Goal: Task Accomplishment & Management: Use online tool/utility

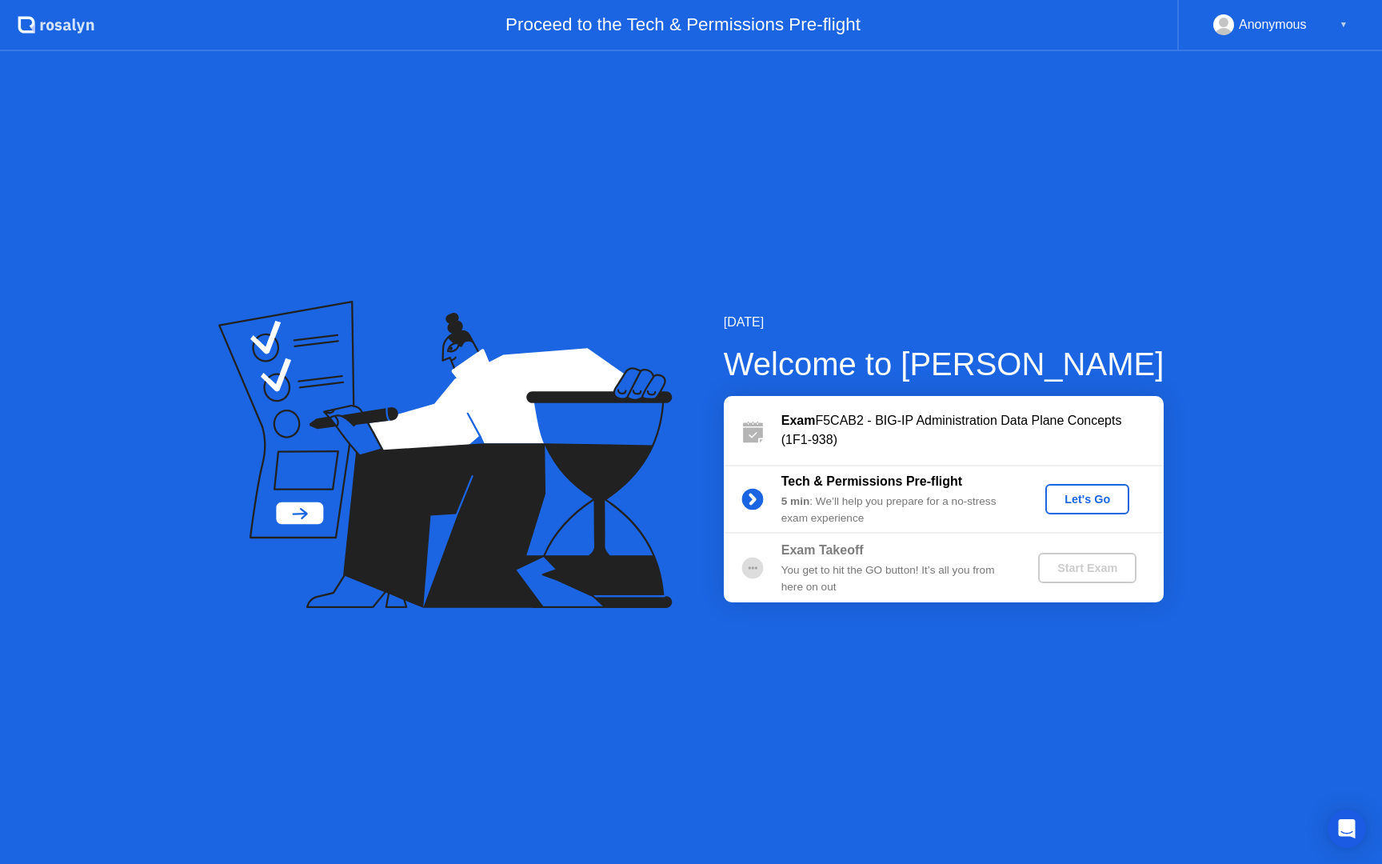
click at [1080, 505] on div "Let's Go" at bounding box center [1087, 499] width 71 height 13
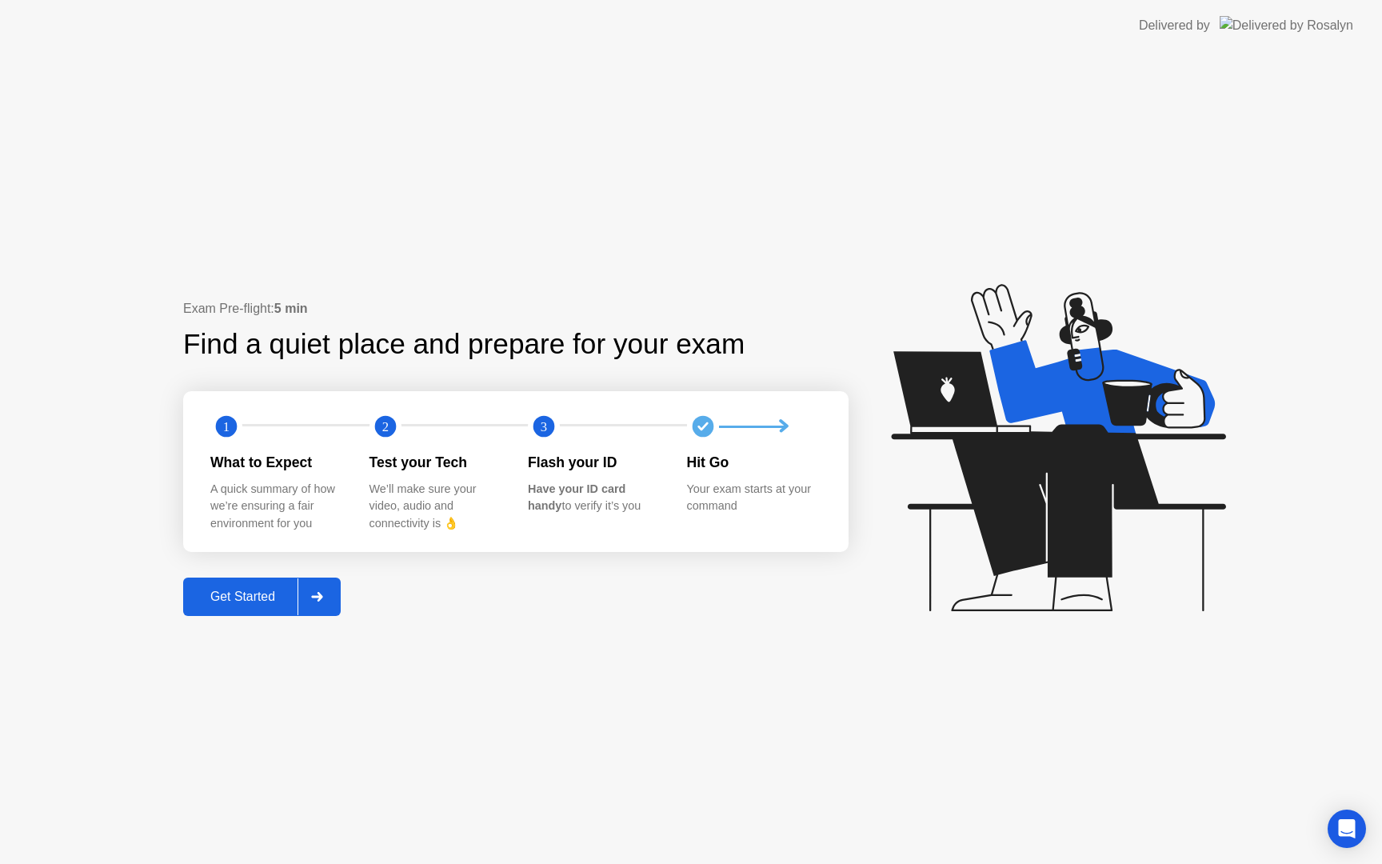
click at [262, 589] on div "Get Started" at bounding box center [243, 596] width 110 height 14
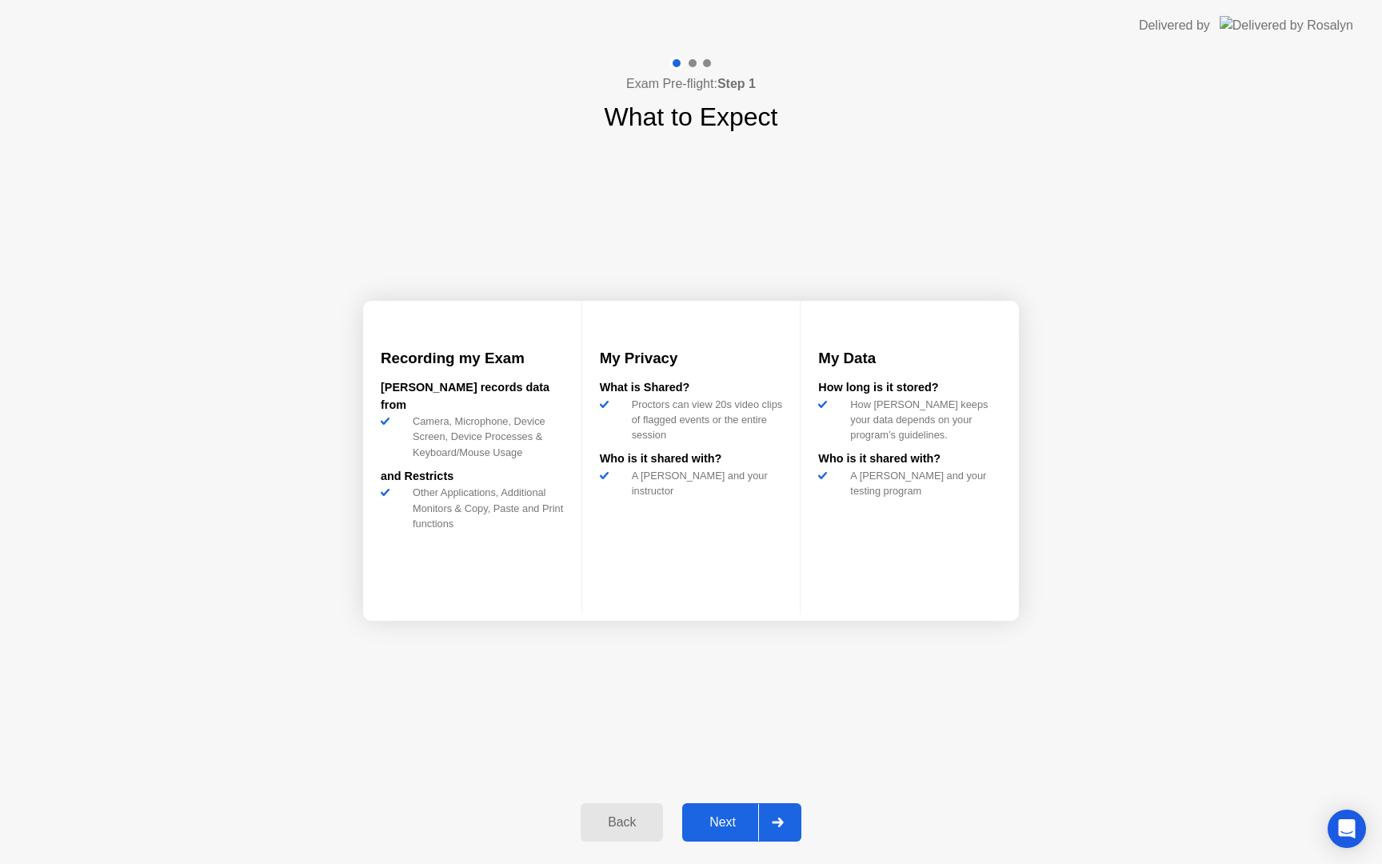
click at [715, 826] on div "Next" at bounding box center [722, 822] width 71 height 14
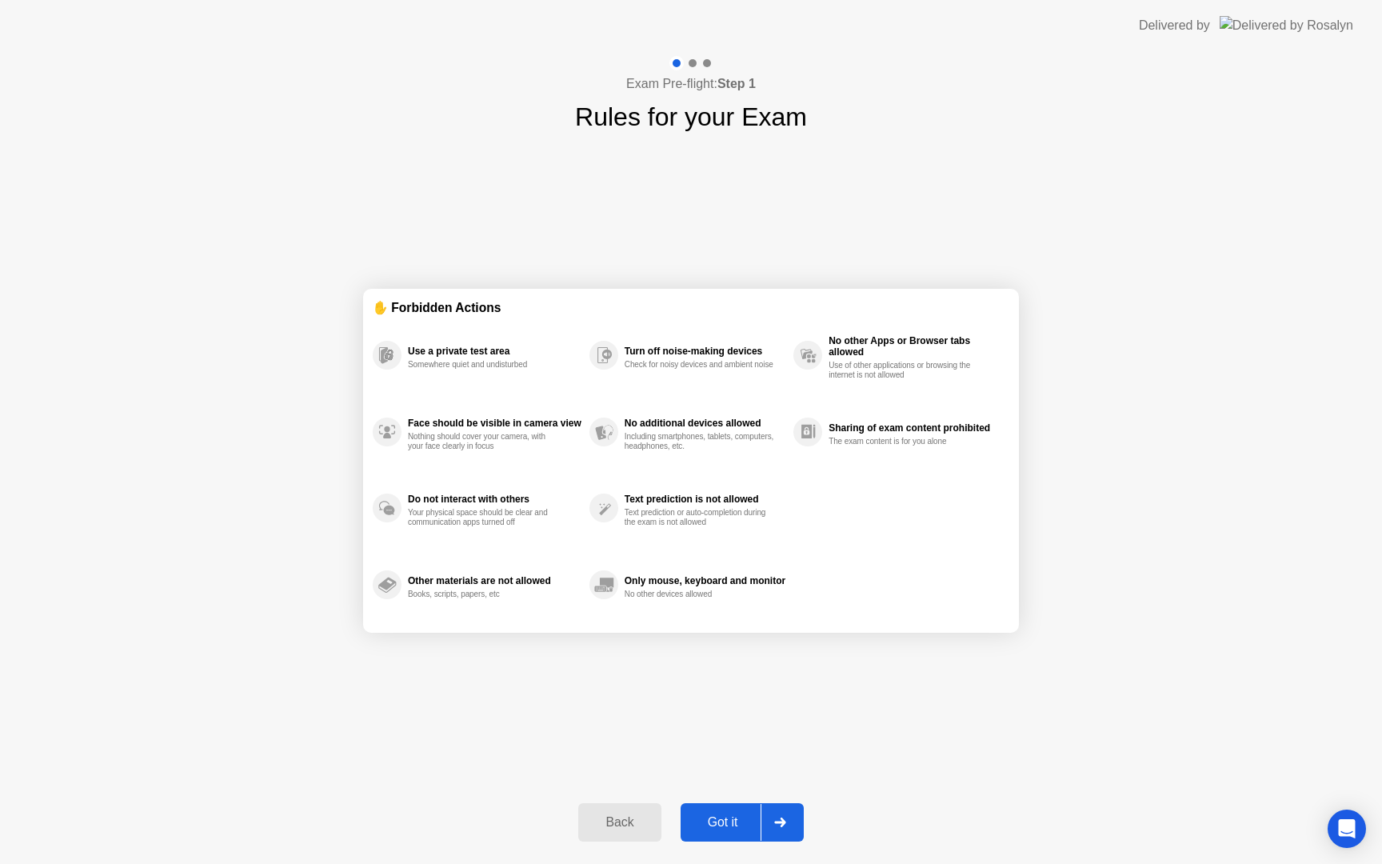
click at [724, 824] on div "Got it" at bounding box center [722, 822] width 75 height 14
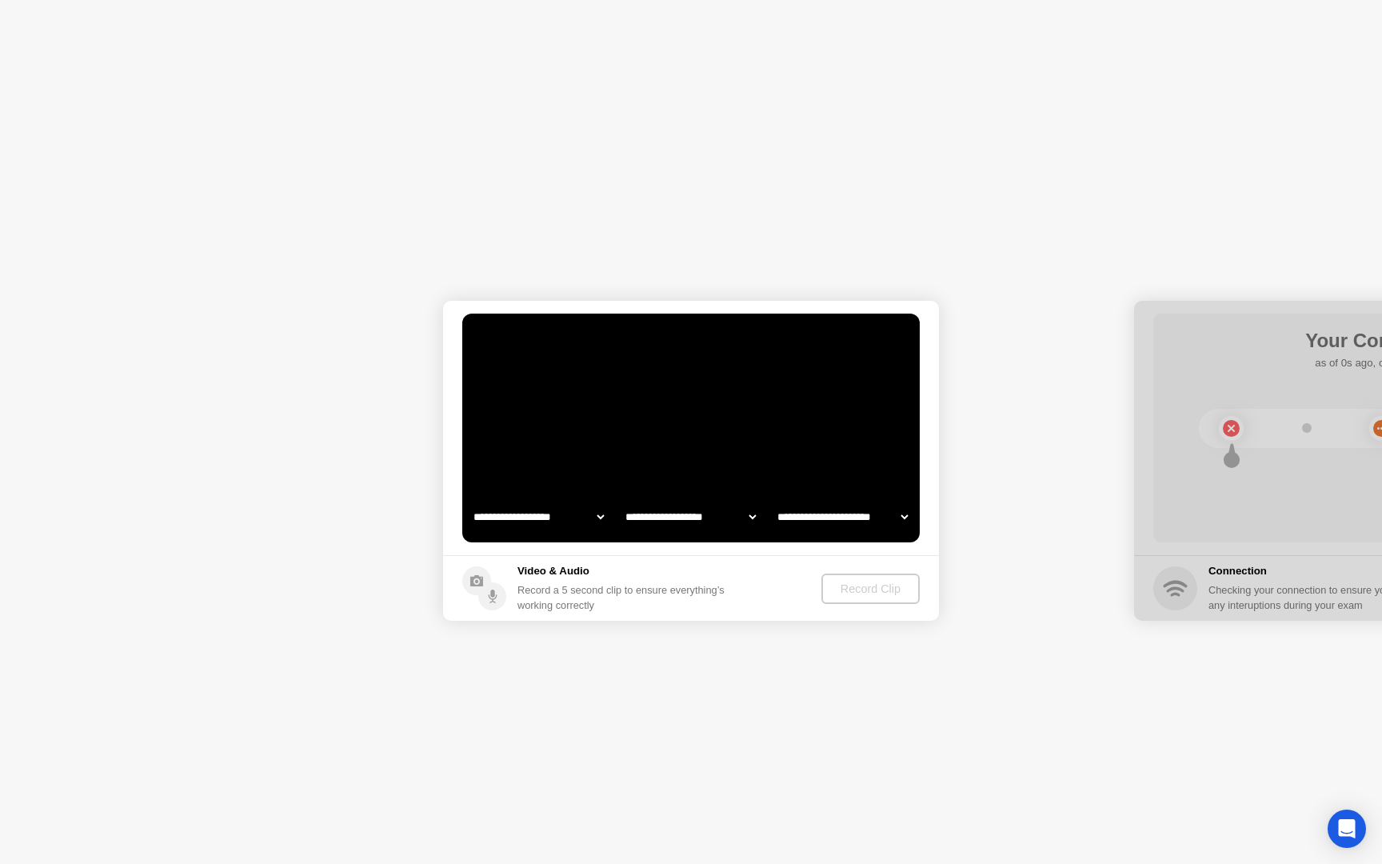
select select "**********"
select select "*******"
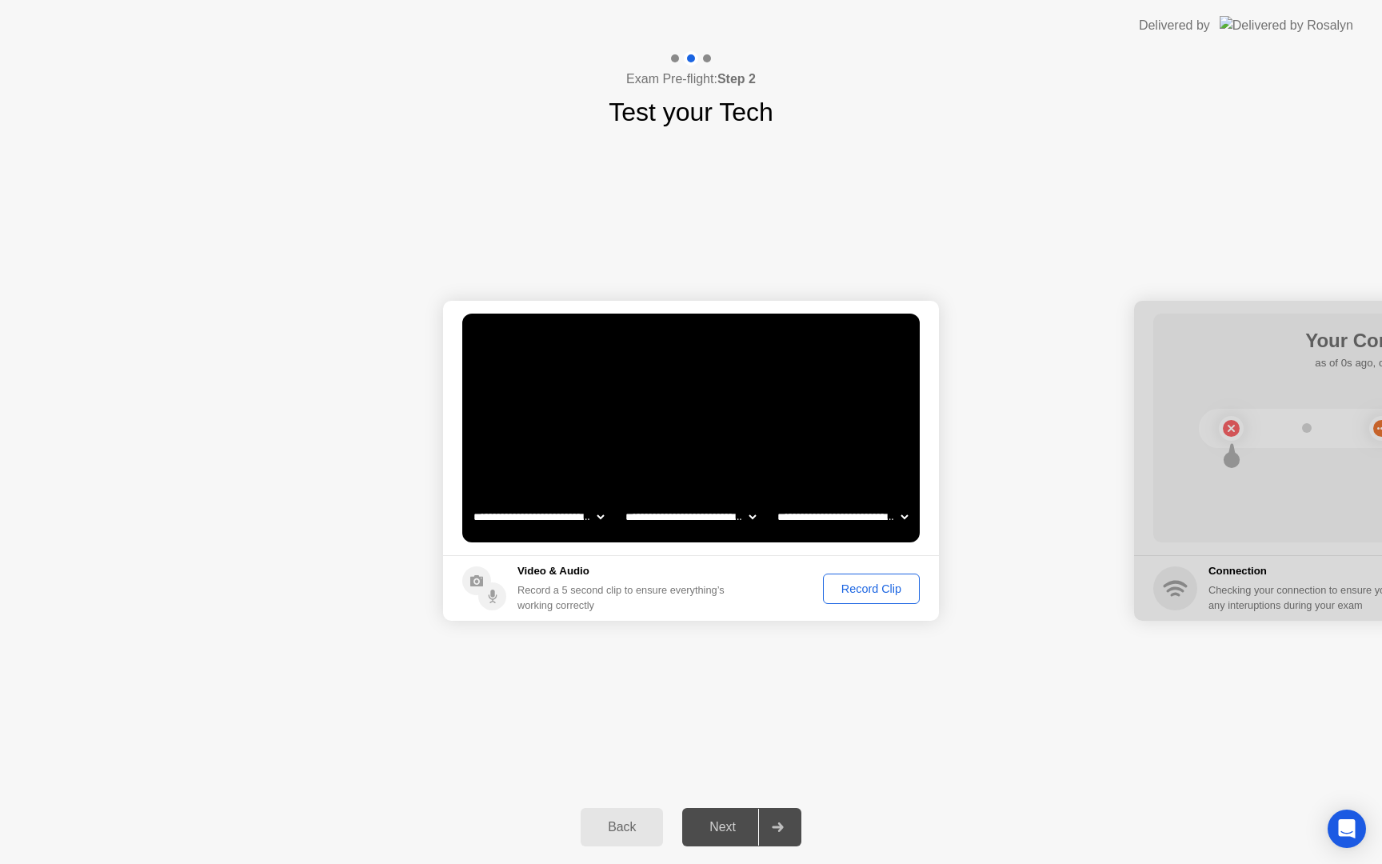
click at [869, 594] on div "Record Clip" at bounding box center [872, 588] width 86 height 13
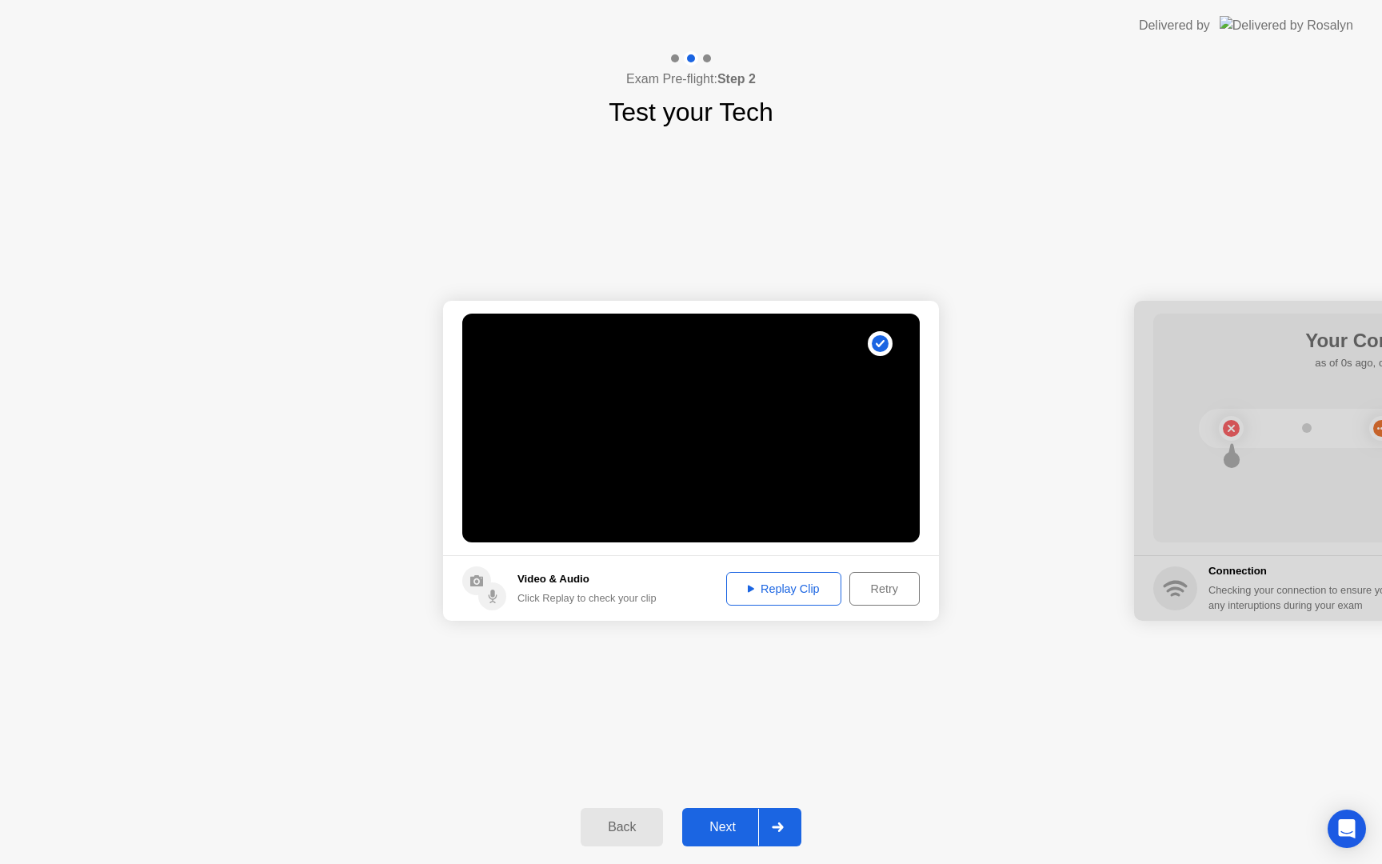
click at [814, 592] on div "Replay Clip" at bounding box center [784, 588] width 104 height 13
click at [708, 830] on div "Next" at bounding box center [722, 827] width 71 height 14
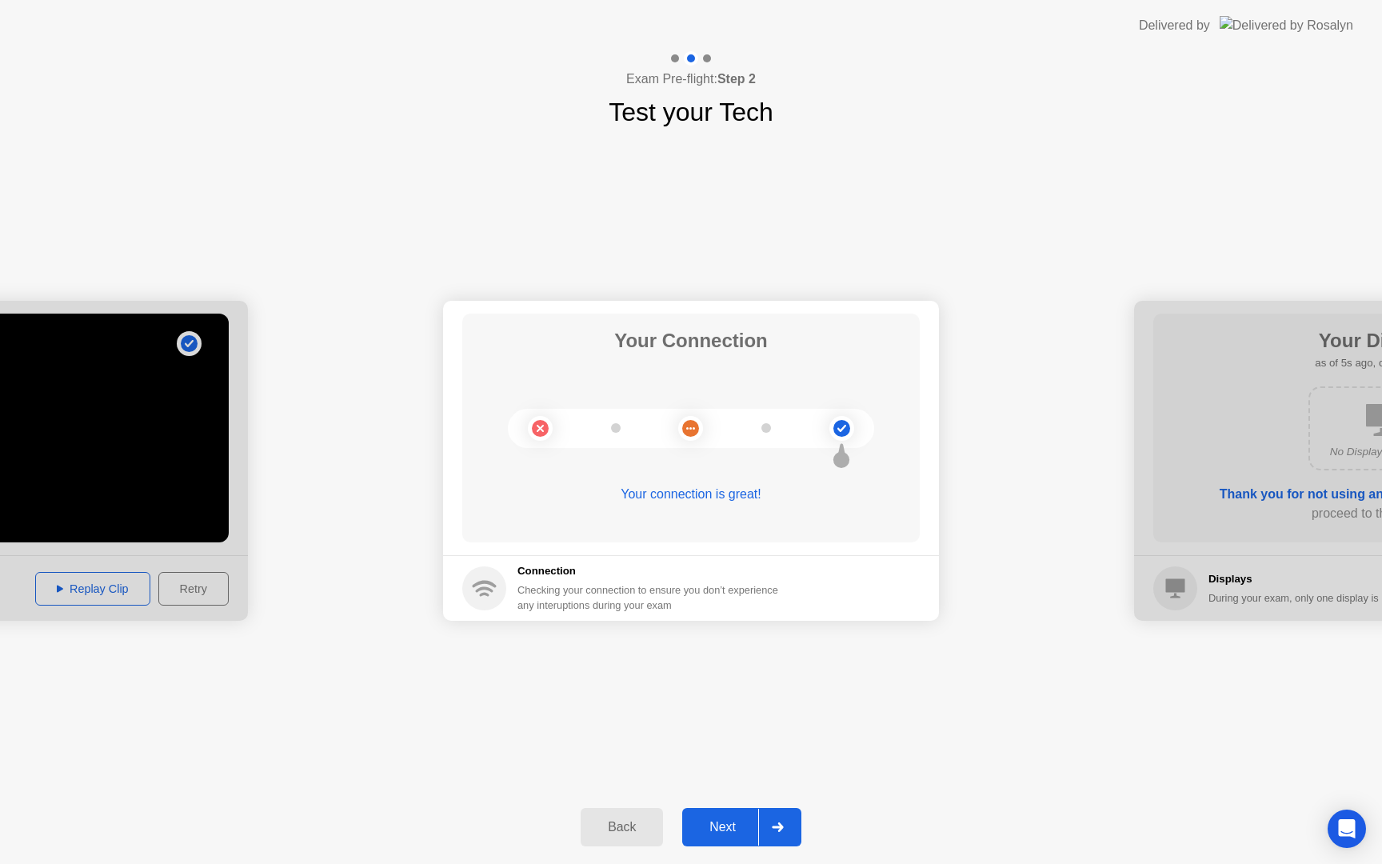
click at [708, 830] on div "Next" at bounding box center [722, 827] width 71 height 14
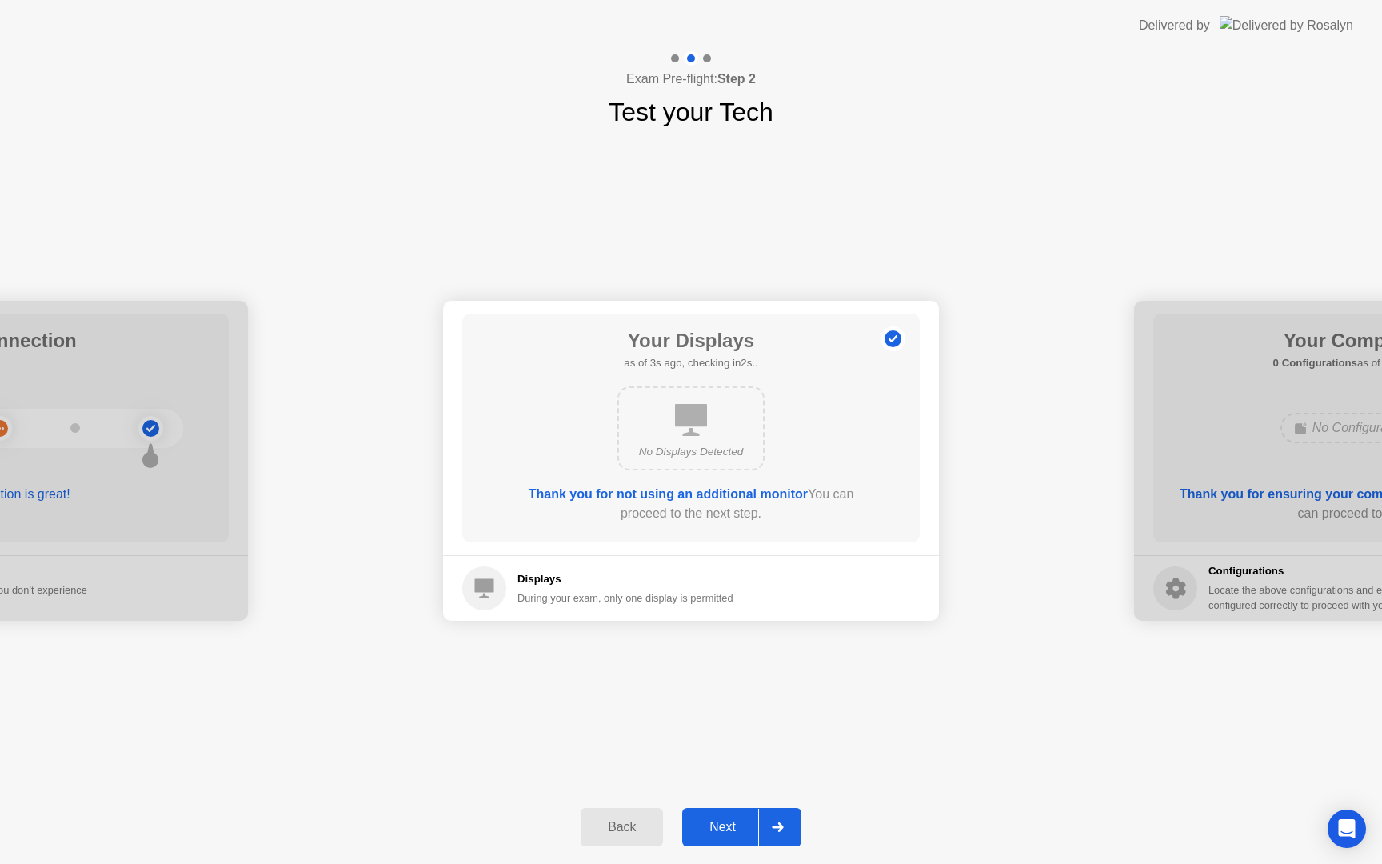
click at [723, 822] on div "Next" at bounding box center [722, 827] width 71 height 14
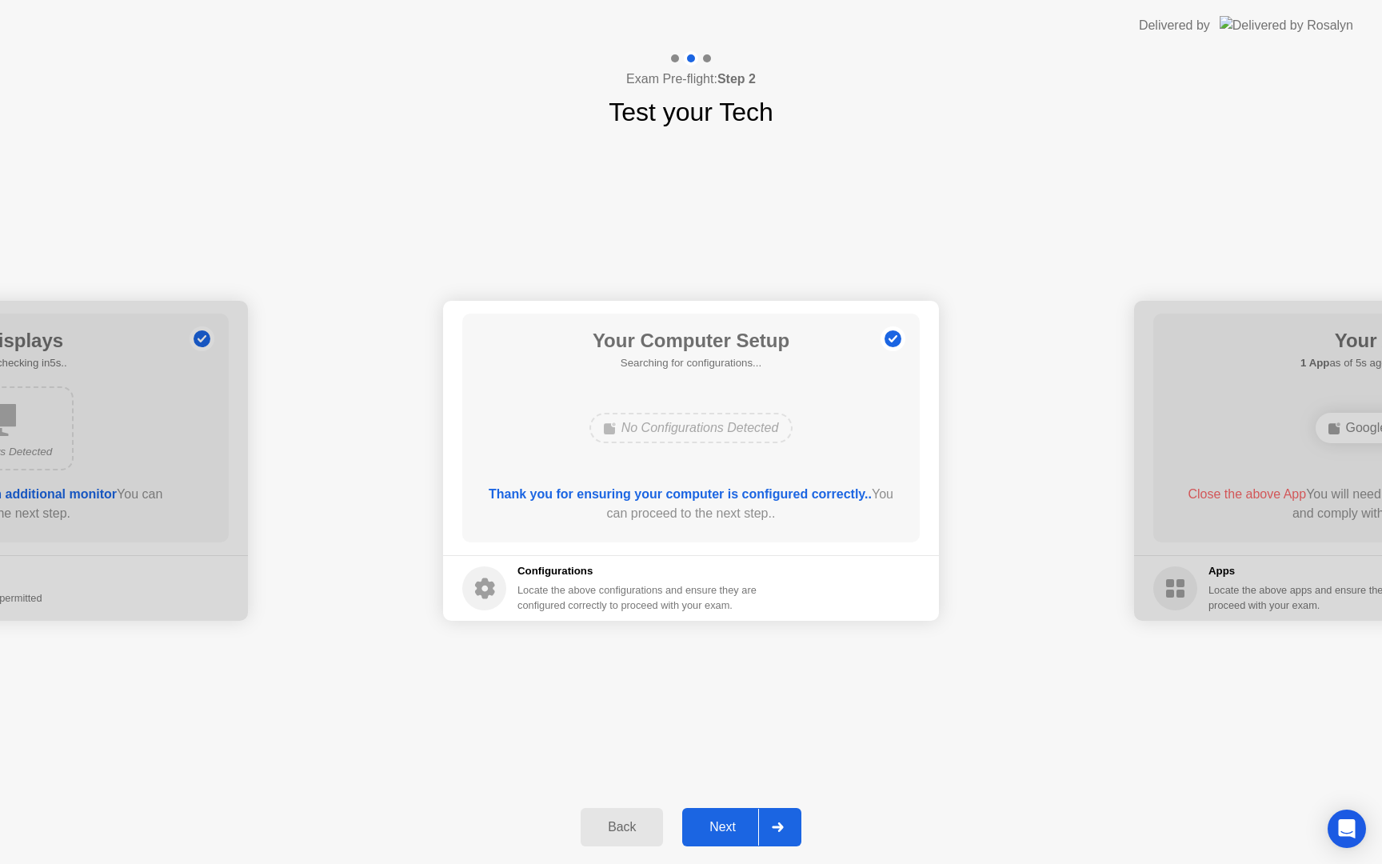
click at [729, 820] on div "Next" at bounding box center [722, 827] width 71 height 14
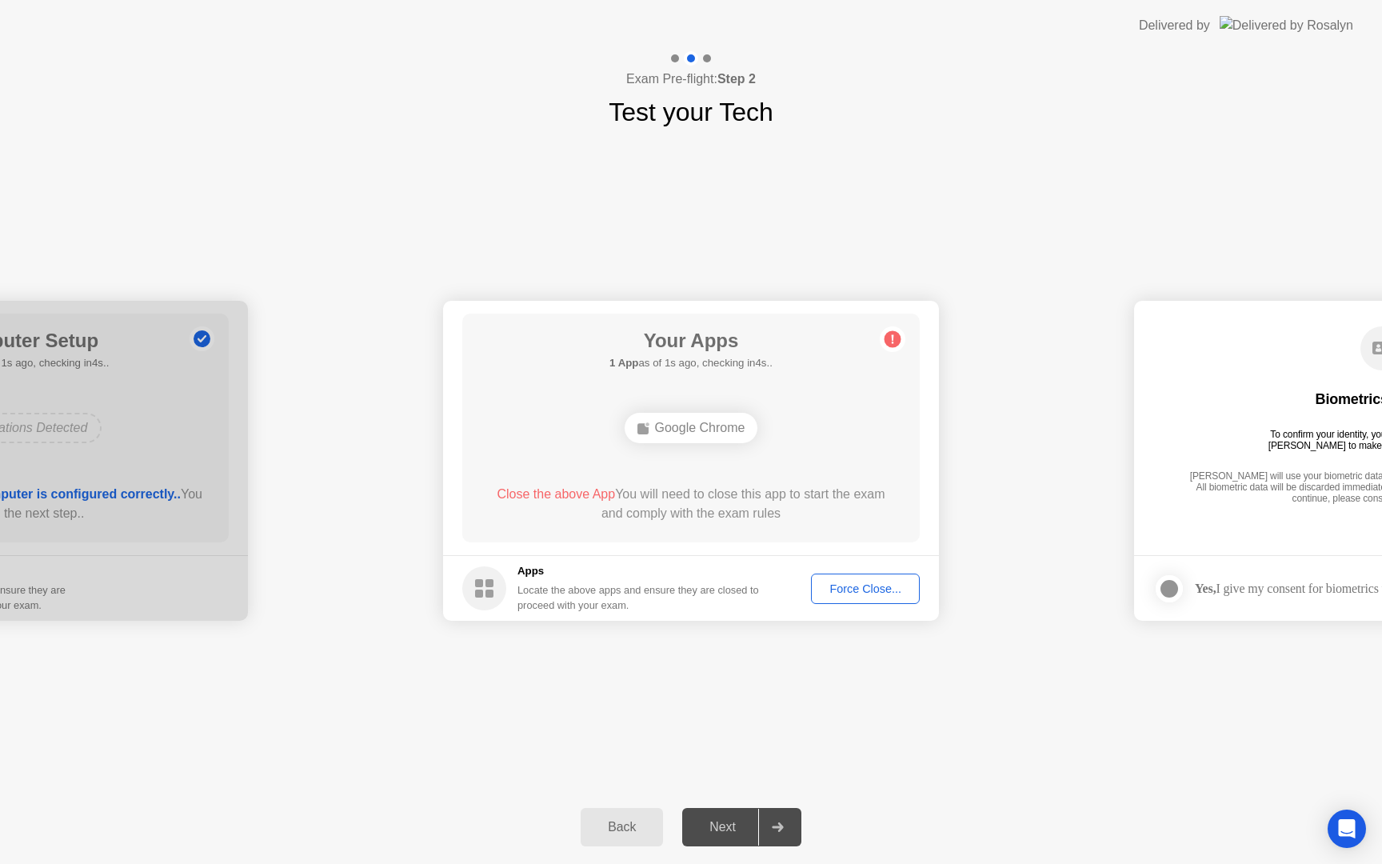
click at [845, 590] on div "Force Close..." at bounding box center [866, 588] width 98 height 13
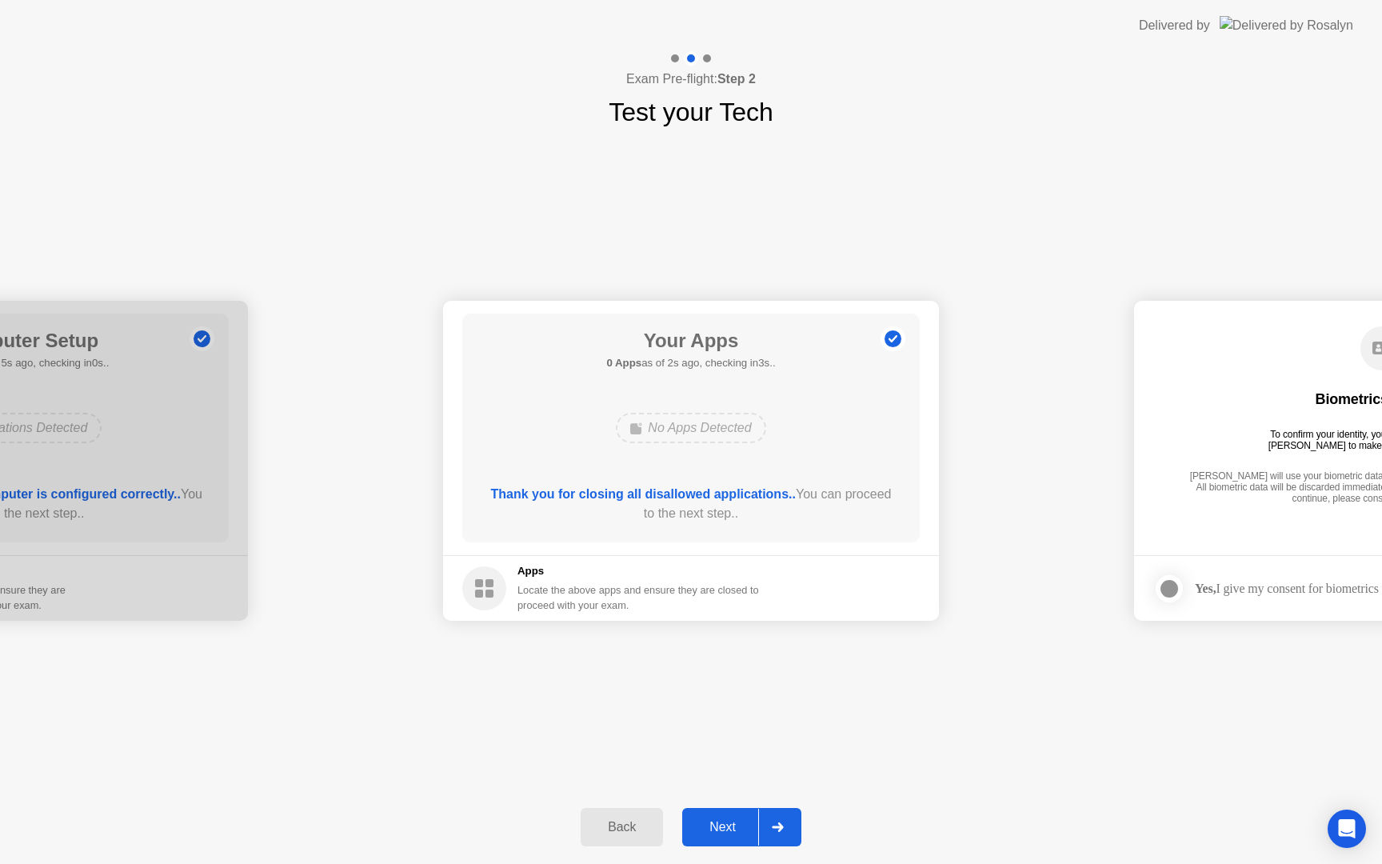
click at [739, 822] on div "Next" at bounding box center [722, 827] width 71 height 14
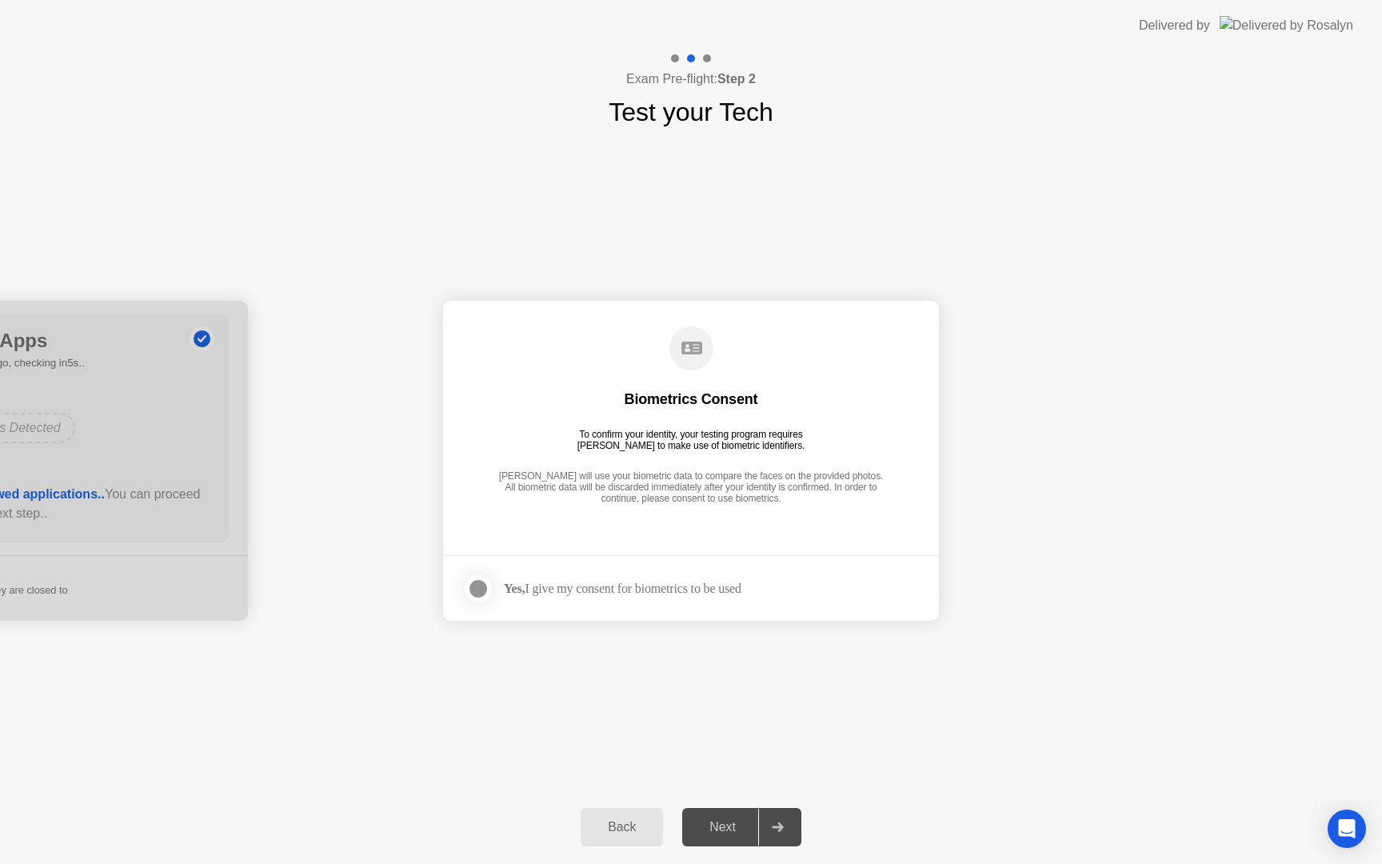
click at [712, 570] on footer "Yes, I give my consent for biometrics to be used" at bounding box center [691, 588] width 496 height 66
click at [700, 577] on div "Yes, I give my consent for biometrics to be used" at bounding box center [601, 589] width 279 height 32
click at [673, 484] on div "[PERSON_NAME] will use your biometric data to compare the faces on the provided…" at bounding box center [690, 488] width 393 height 36
click at [722, 833] on div "Next" at bounding box center [722, 827] width 71 height 14
click at [485, 589] on div at bounding box center [478, 588] width 19 height 19
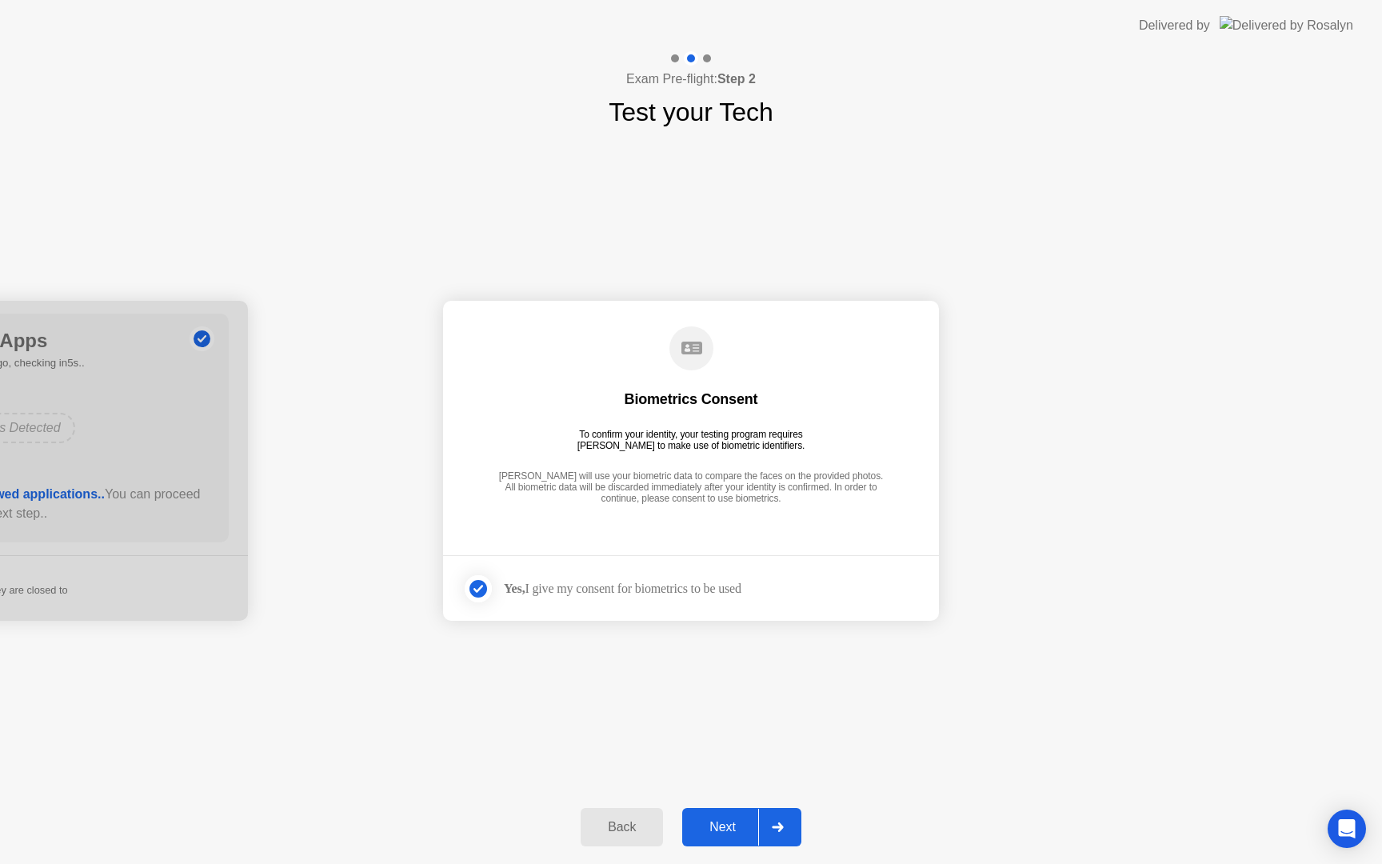
click at [727, 827] on div "Next" at bounding box center [722, 827] width 71 height 14
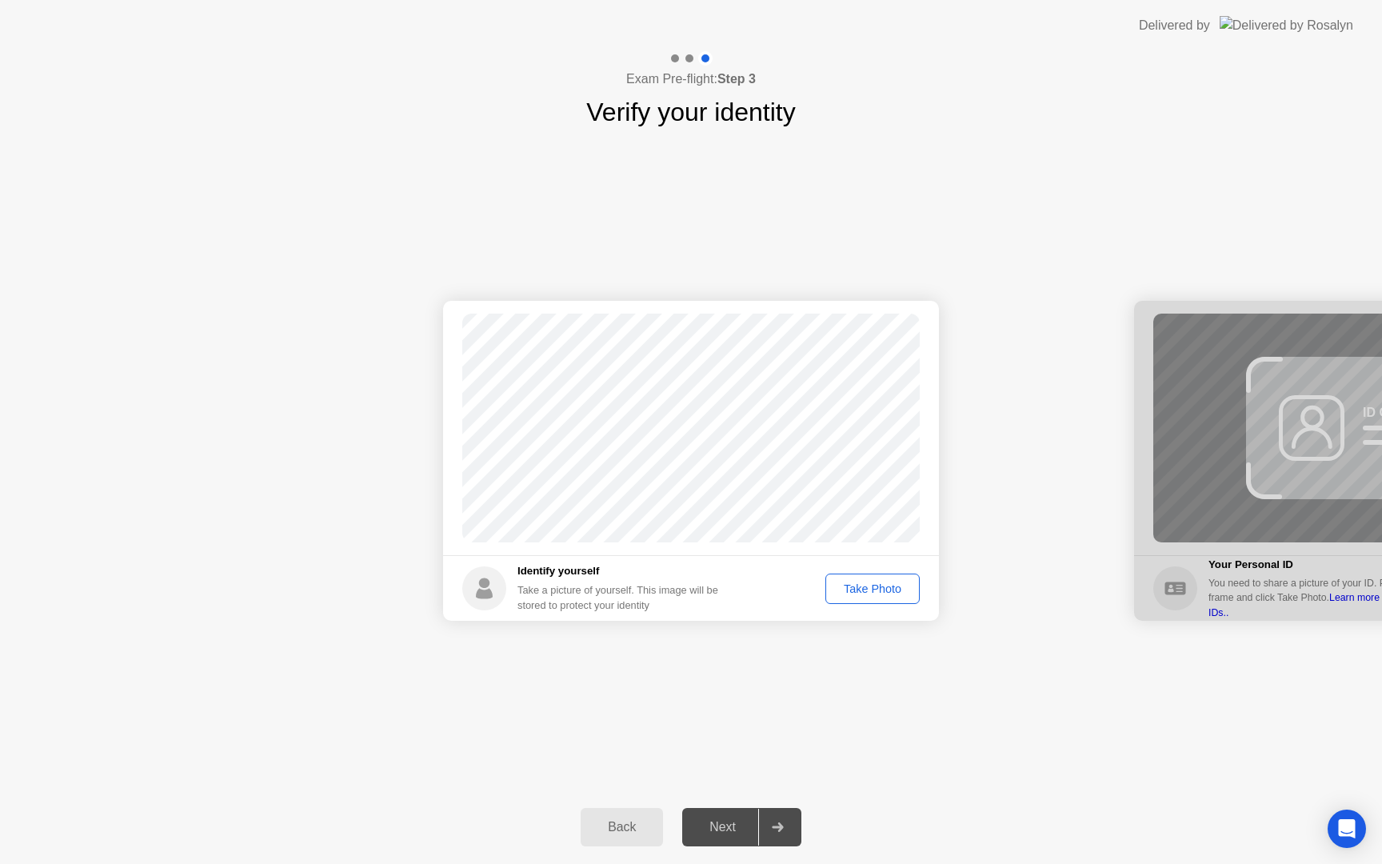
click at [859, 590] on div "Take Photo" at bounding box center [872, 588] width 83 height 13
click at [731, 820] on div "Next" at bounding box center [722, 827] width 71 height 14
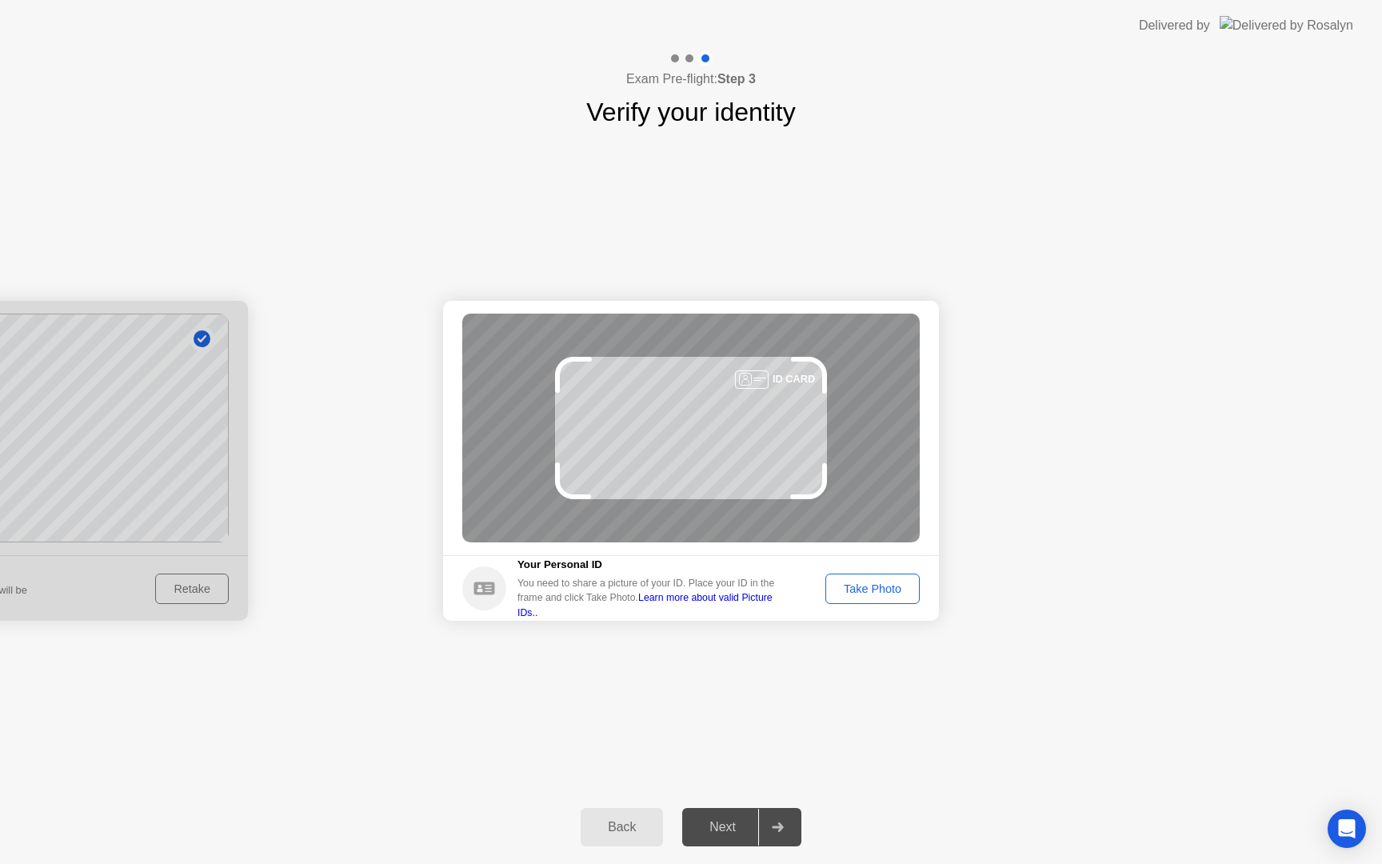
click at [869, 595] on div "Take Photo" at bounding box center [872, 588] width 83 height 13
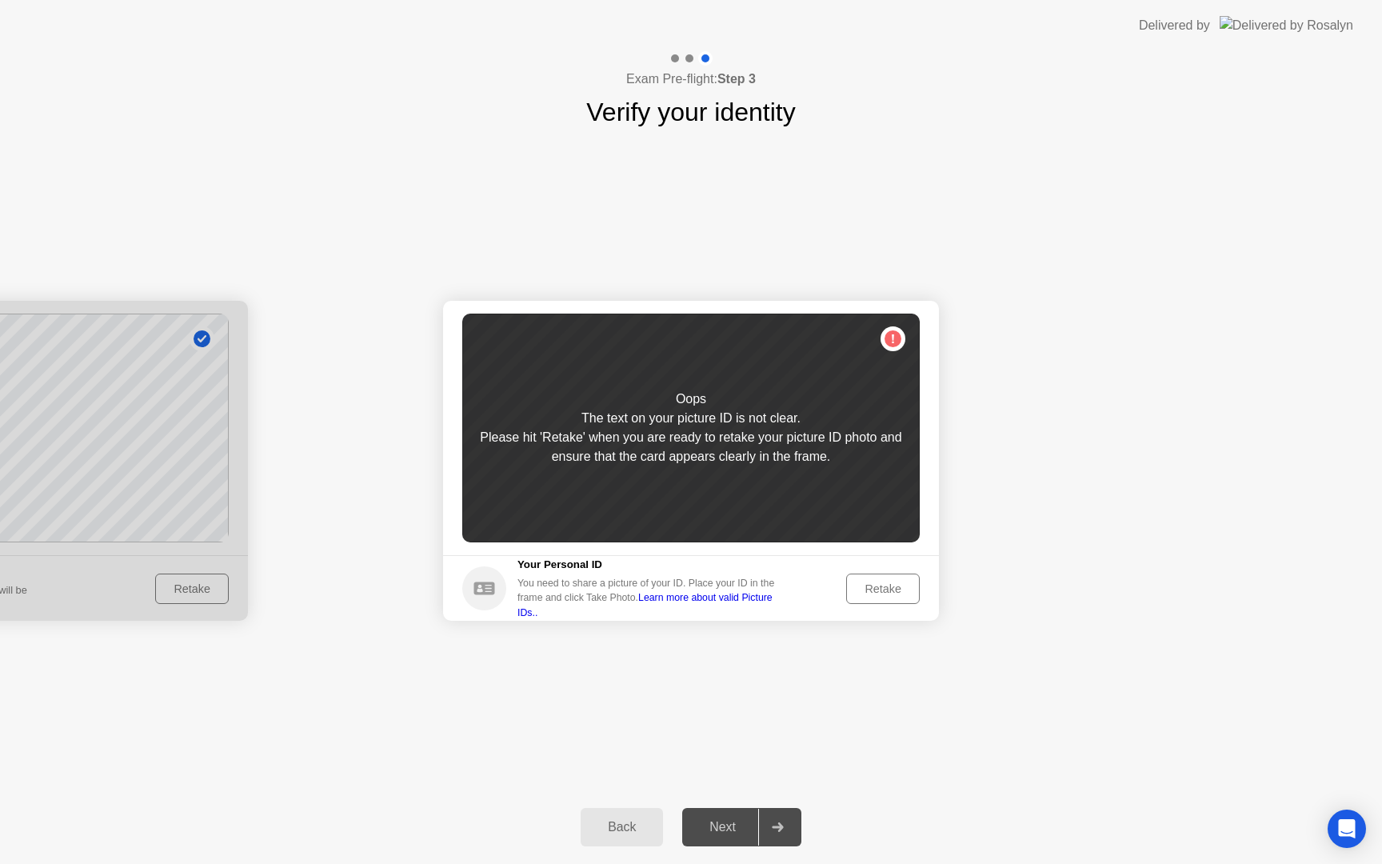
click at [869, 595] on div "Retake" at bounding box center [883, 588] width 62 height 13
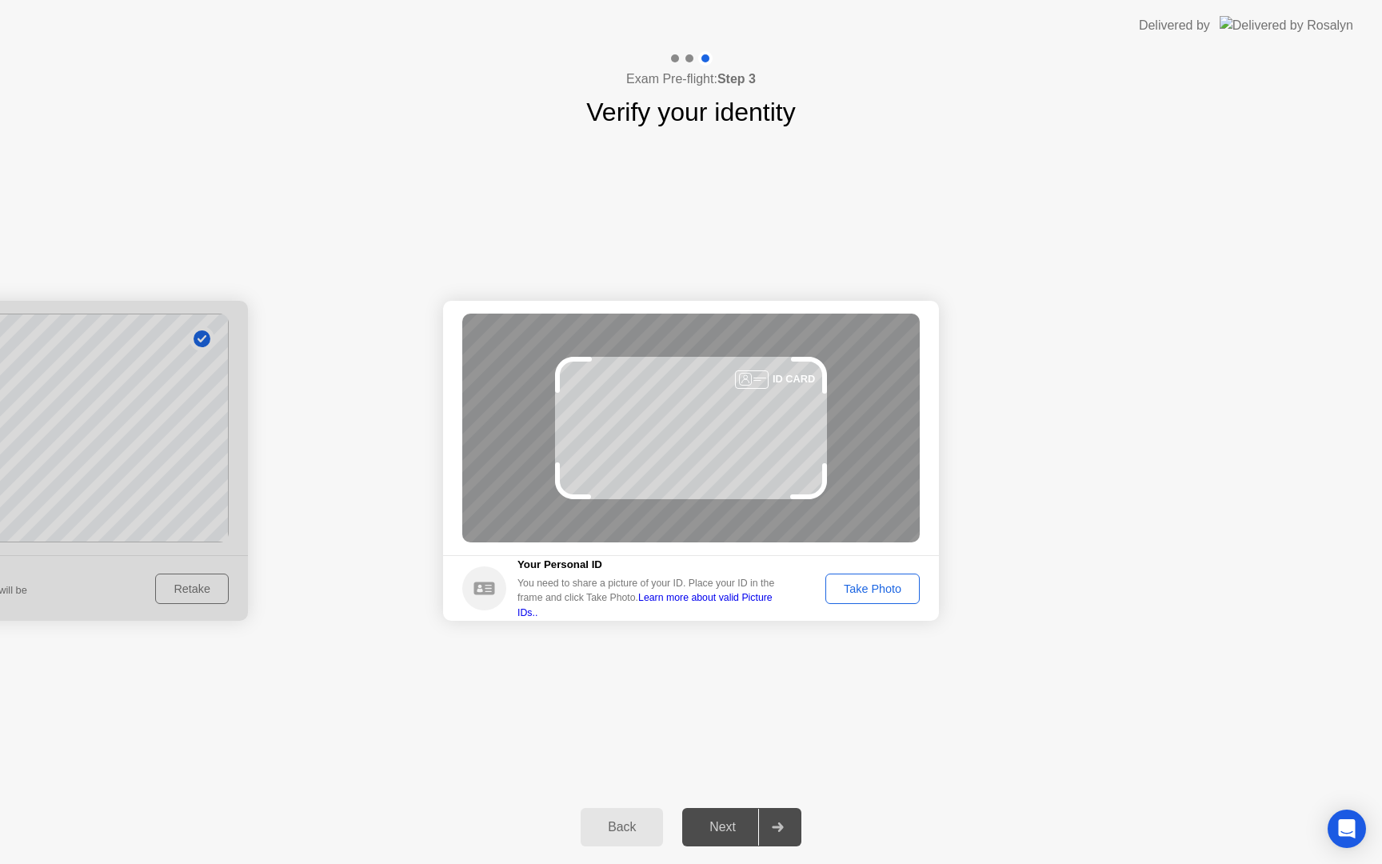
click at [865, 588] on div "Take Photo" at bounding box center [872, 588] width 83 height 13
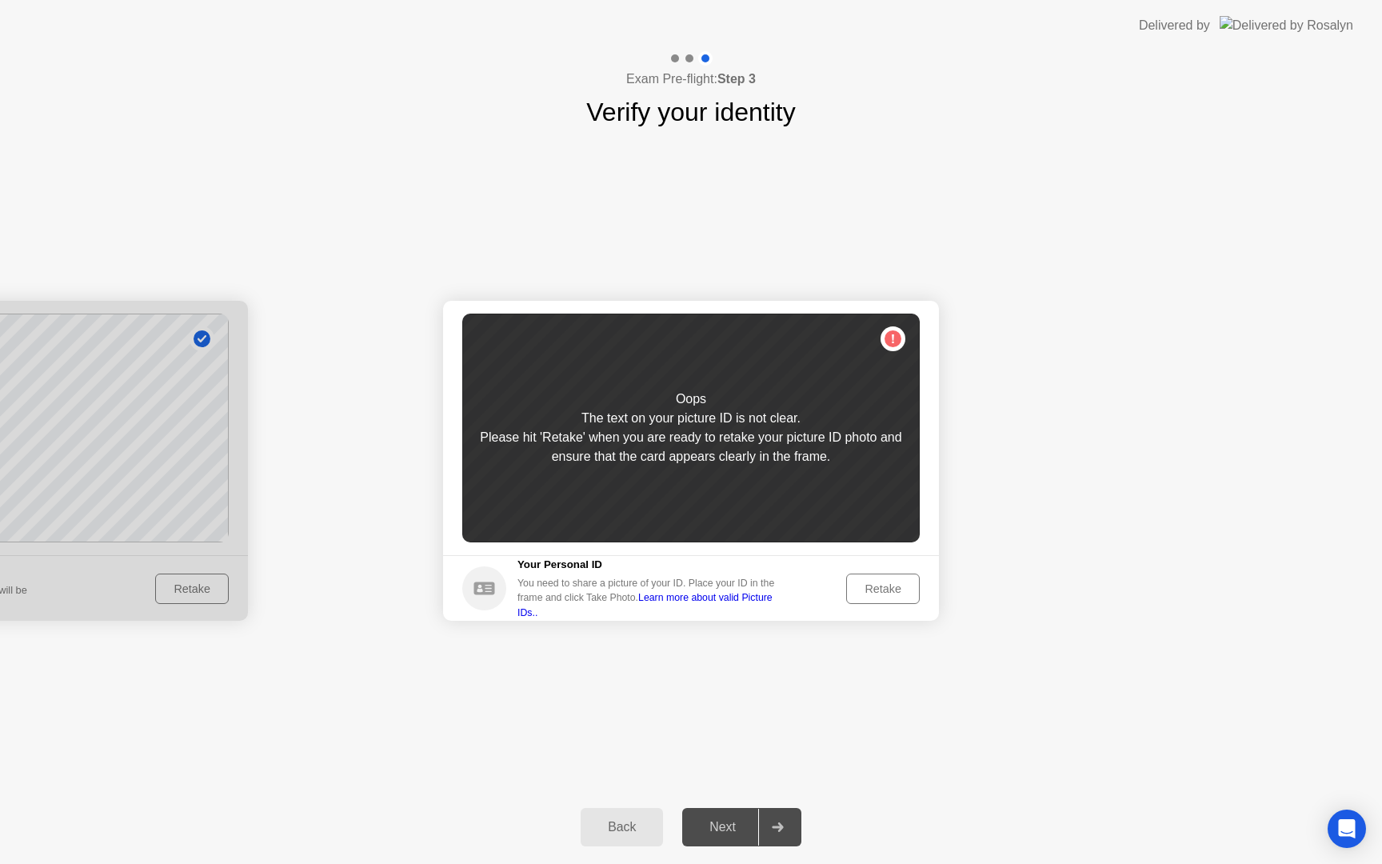
click at [865, 588] on div "Retake" at bounding box center [883, 588] width 62 height 13
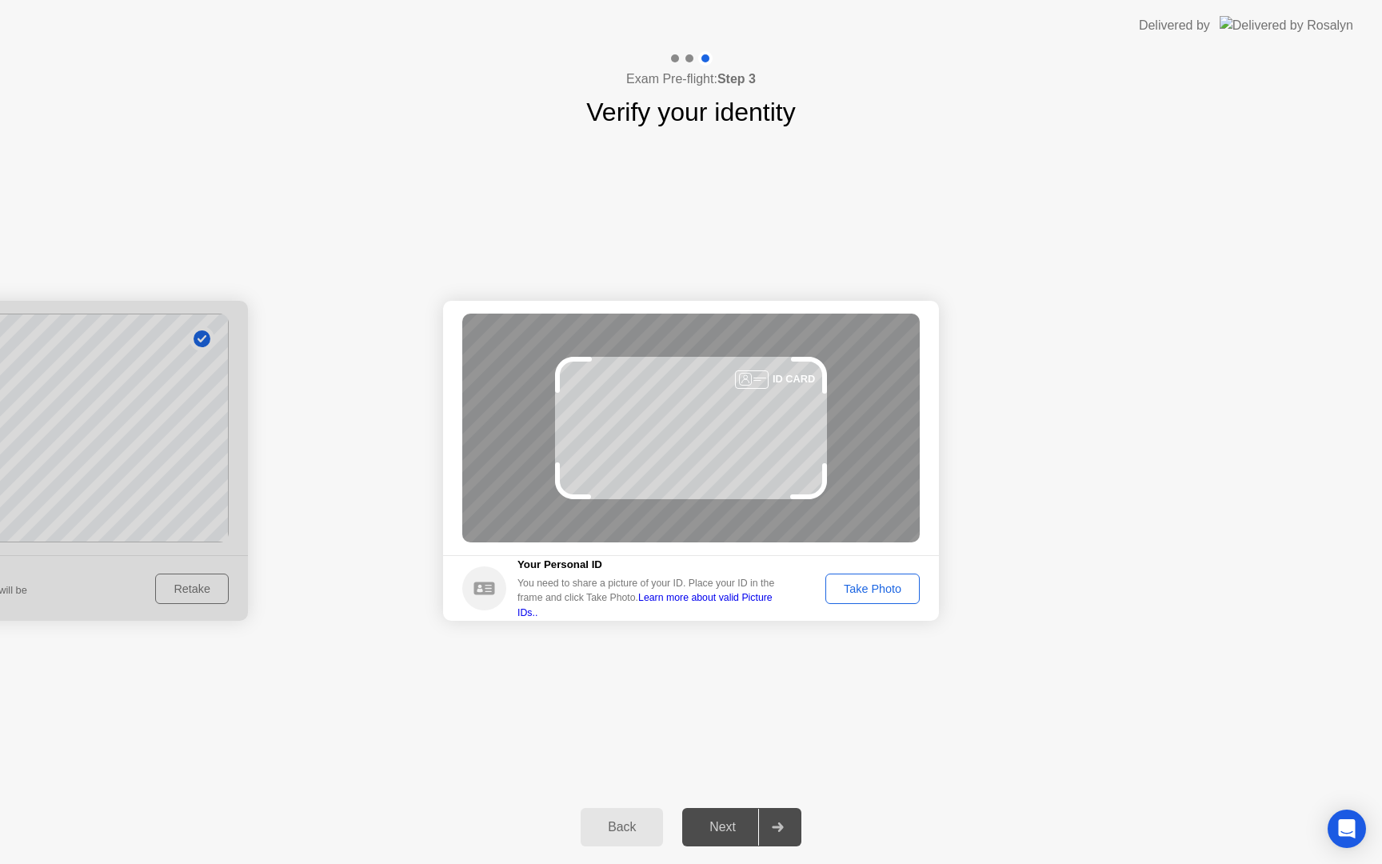
click at [865, 588] on div "Take Photo" at bounding box center [872, 588] width 83 height 13
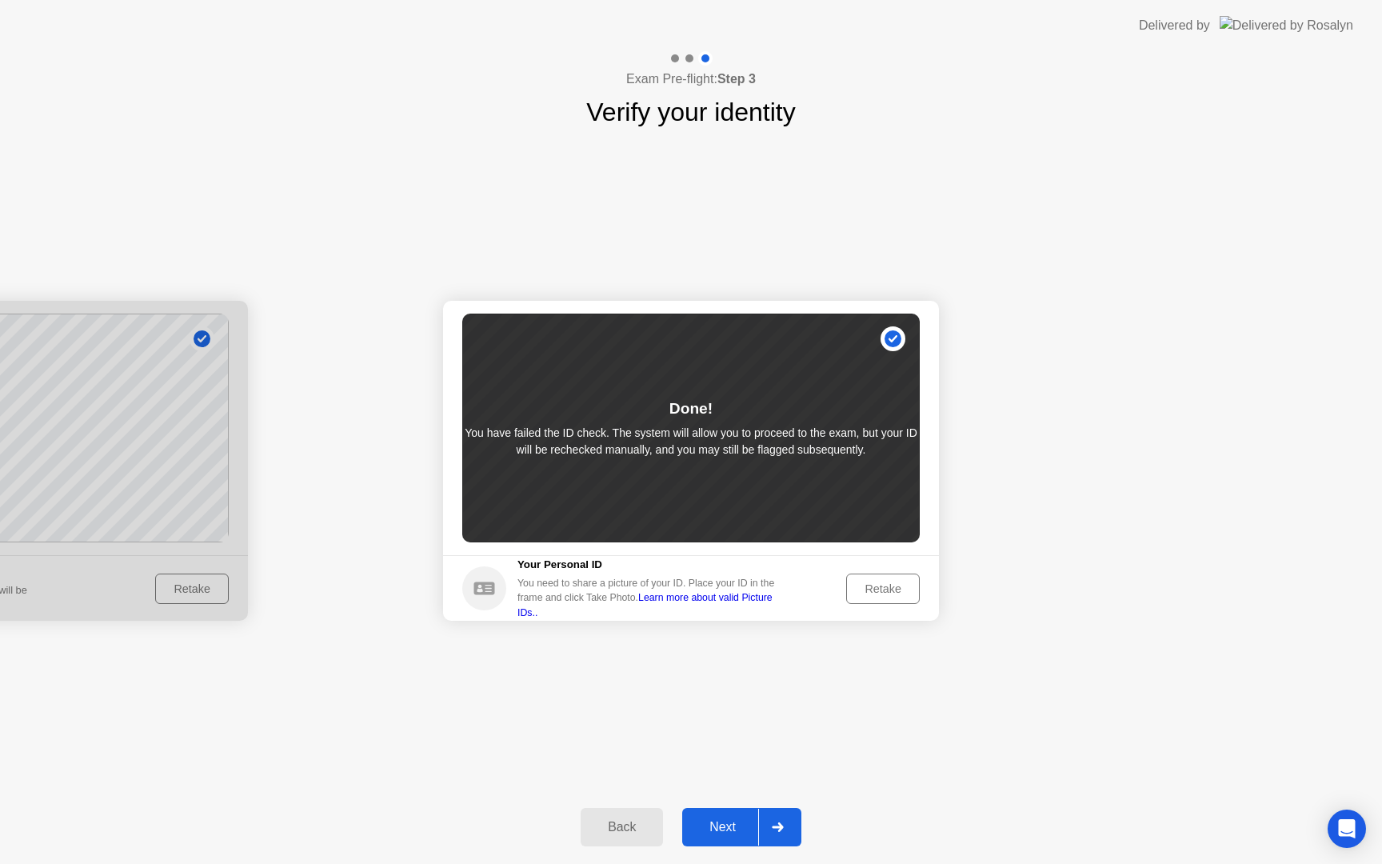
click at [738, 834] on div "Next" at bounding box center [722, 827] width 71 height 14
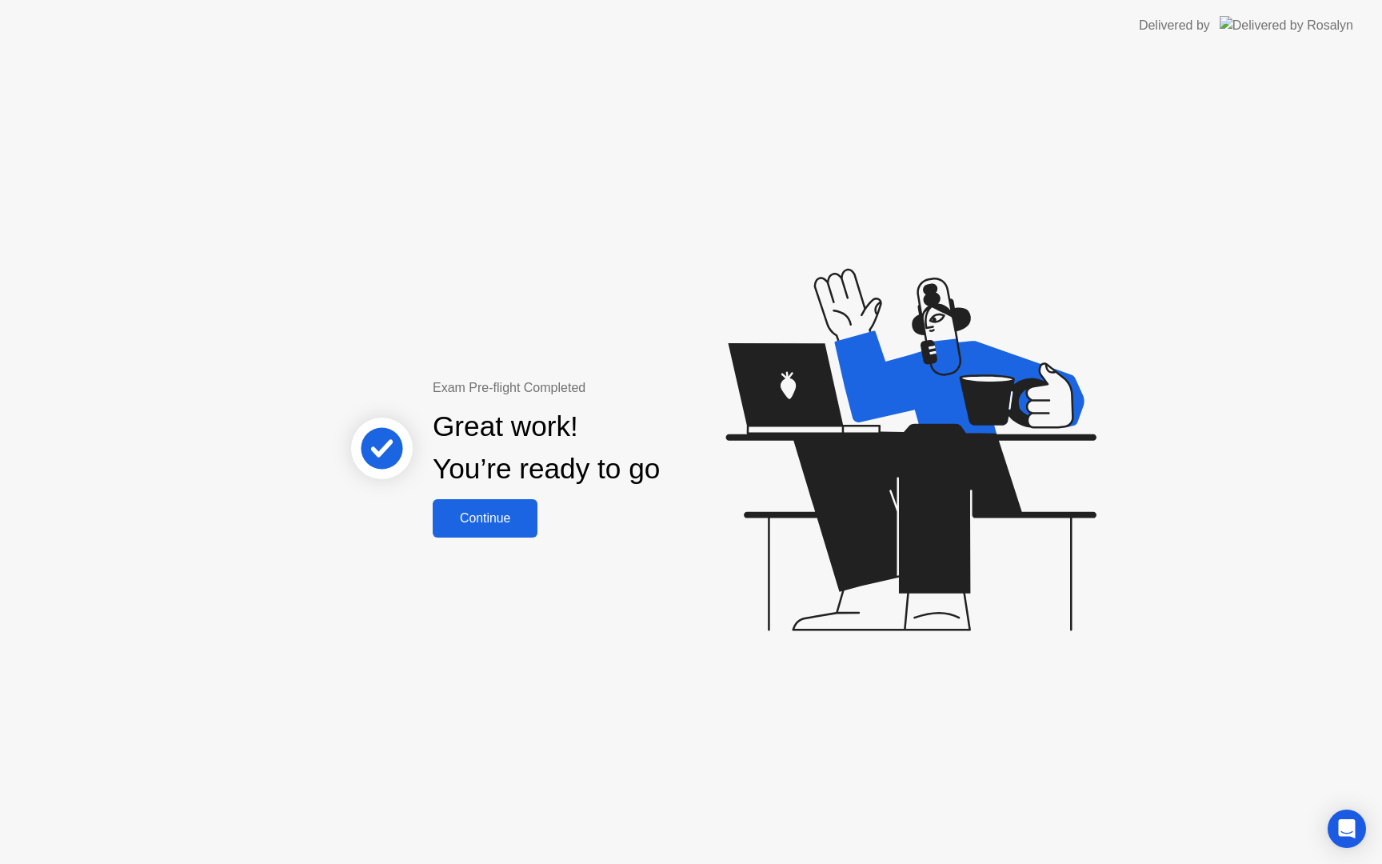
click at [505, 513] on div "Continue" at bounding box center [484, 518] width 95 height 14
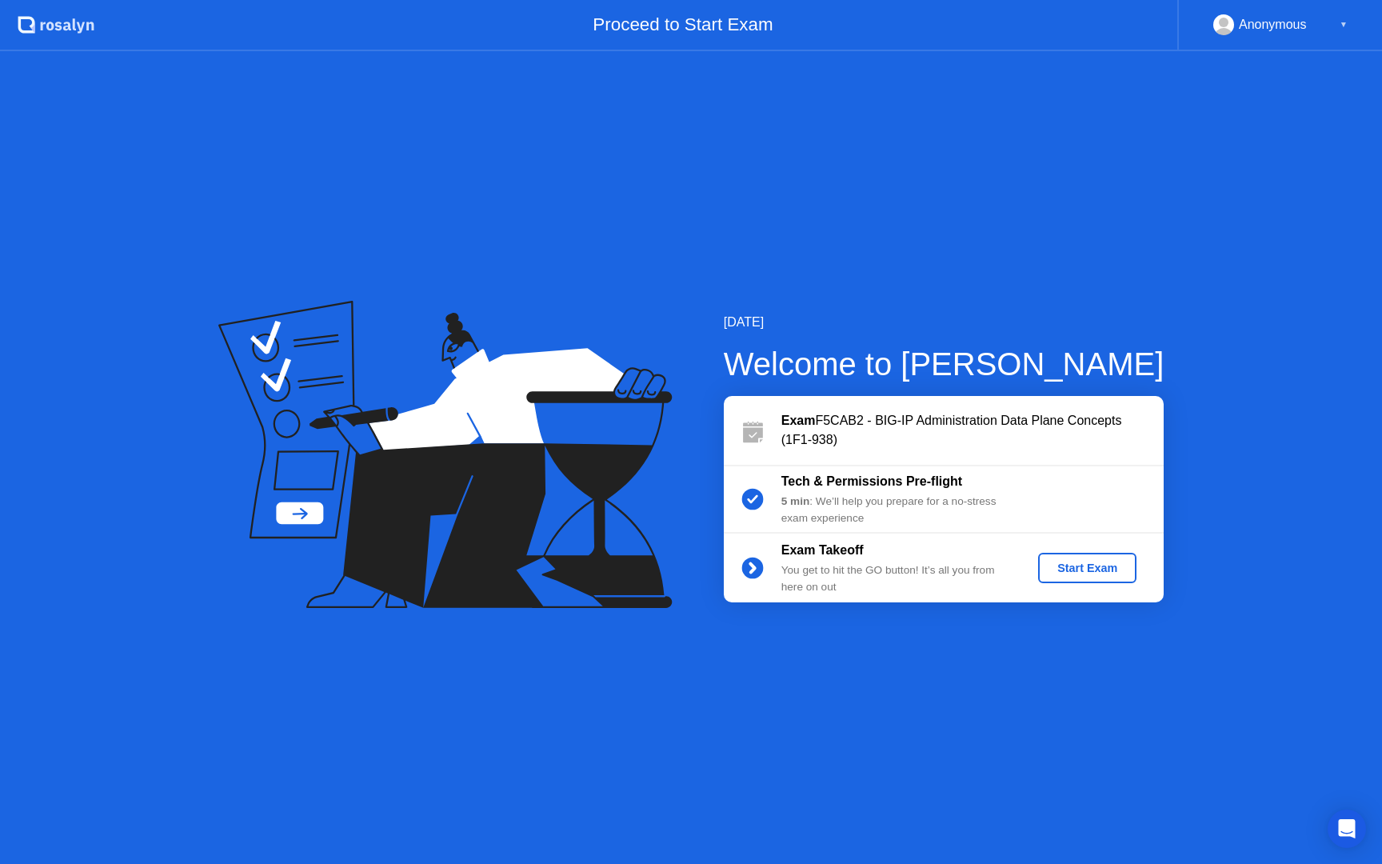
click at [1088, 561] on div "Start Exam" at bounding box center [1087, 567] width 86 height 13
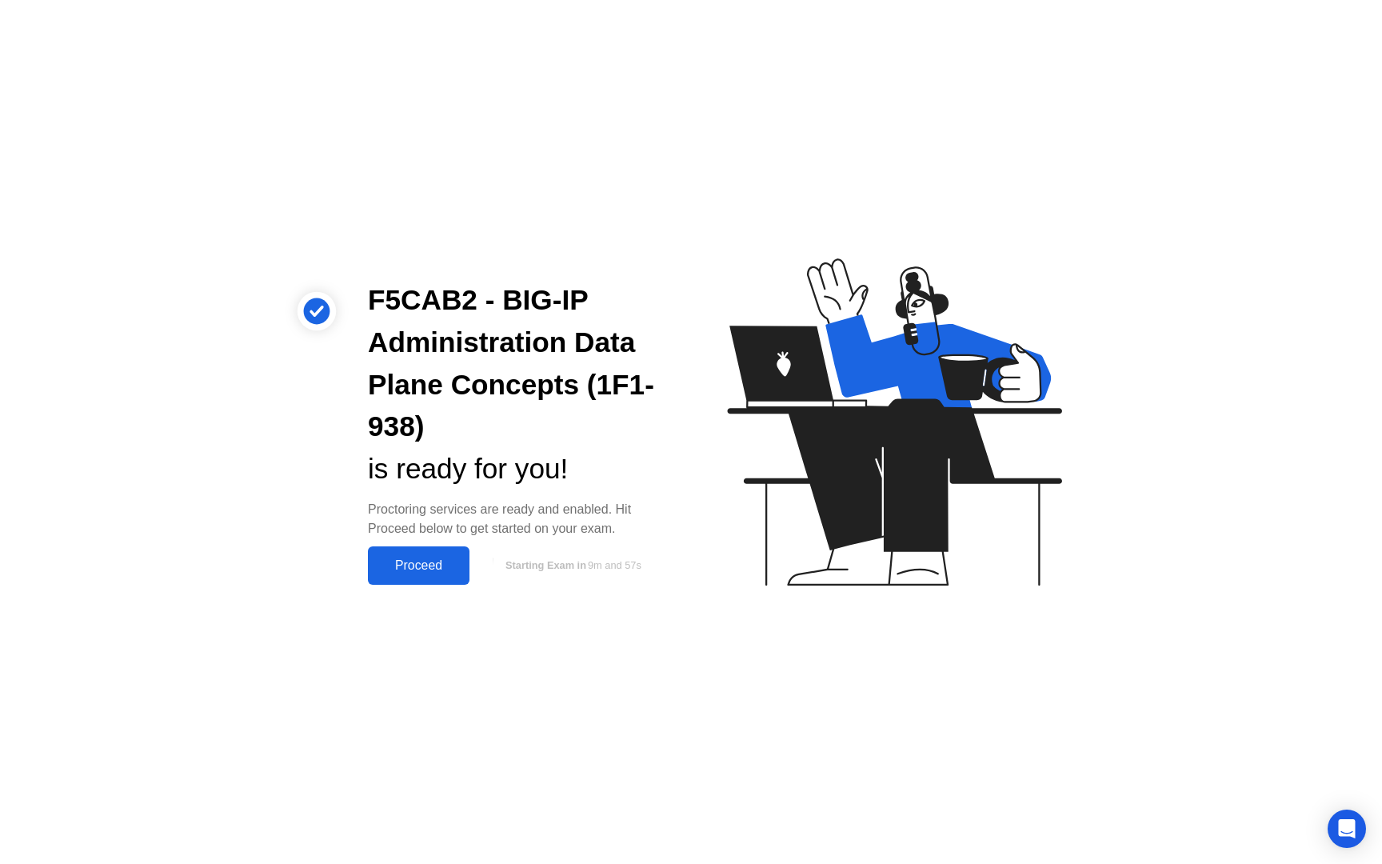
click at [420, 559] on div "Proceed" at bounding box center [419, 565] width 92 height 14
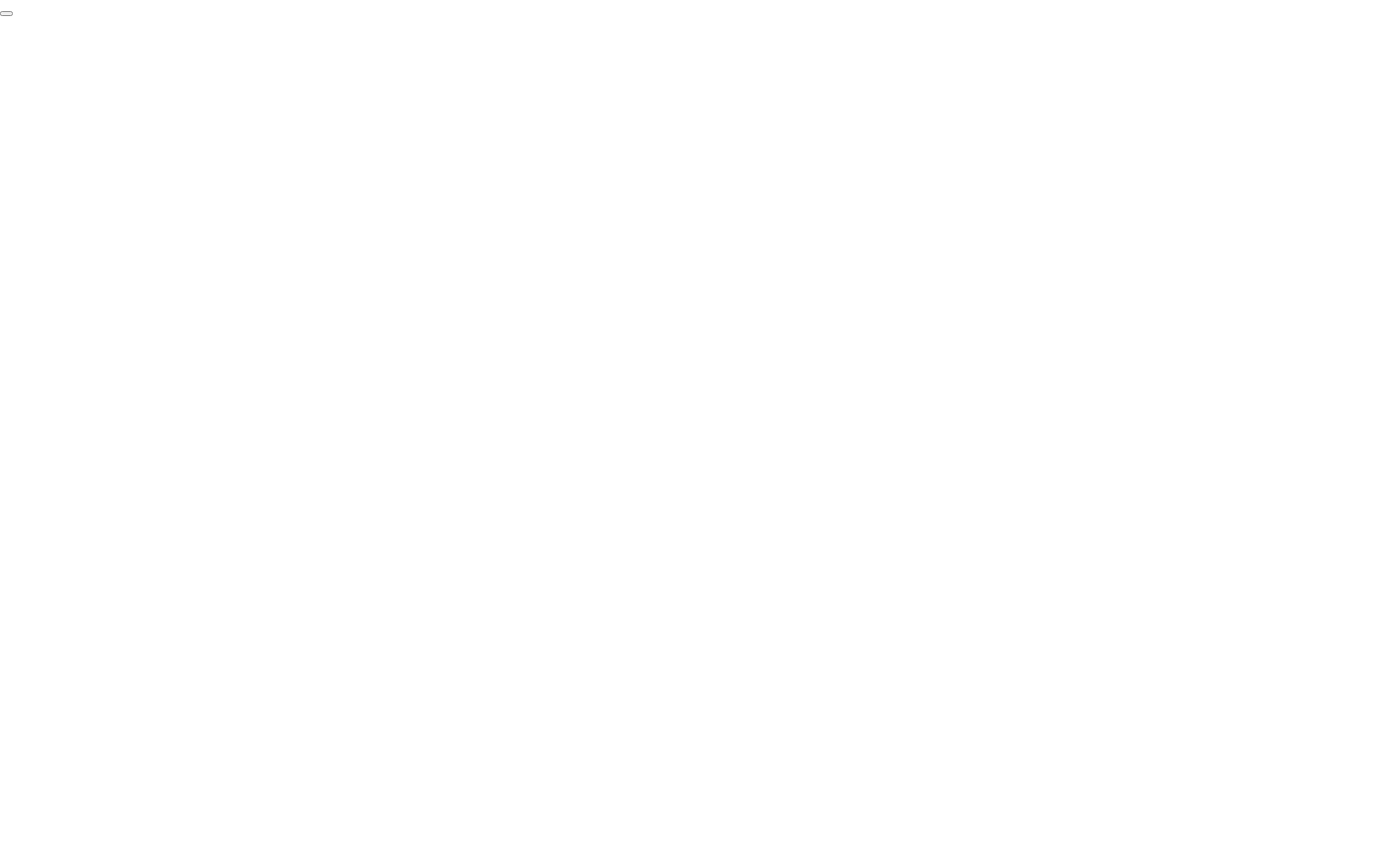
click div "End Proctoring Session"
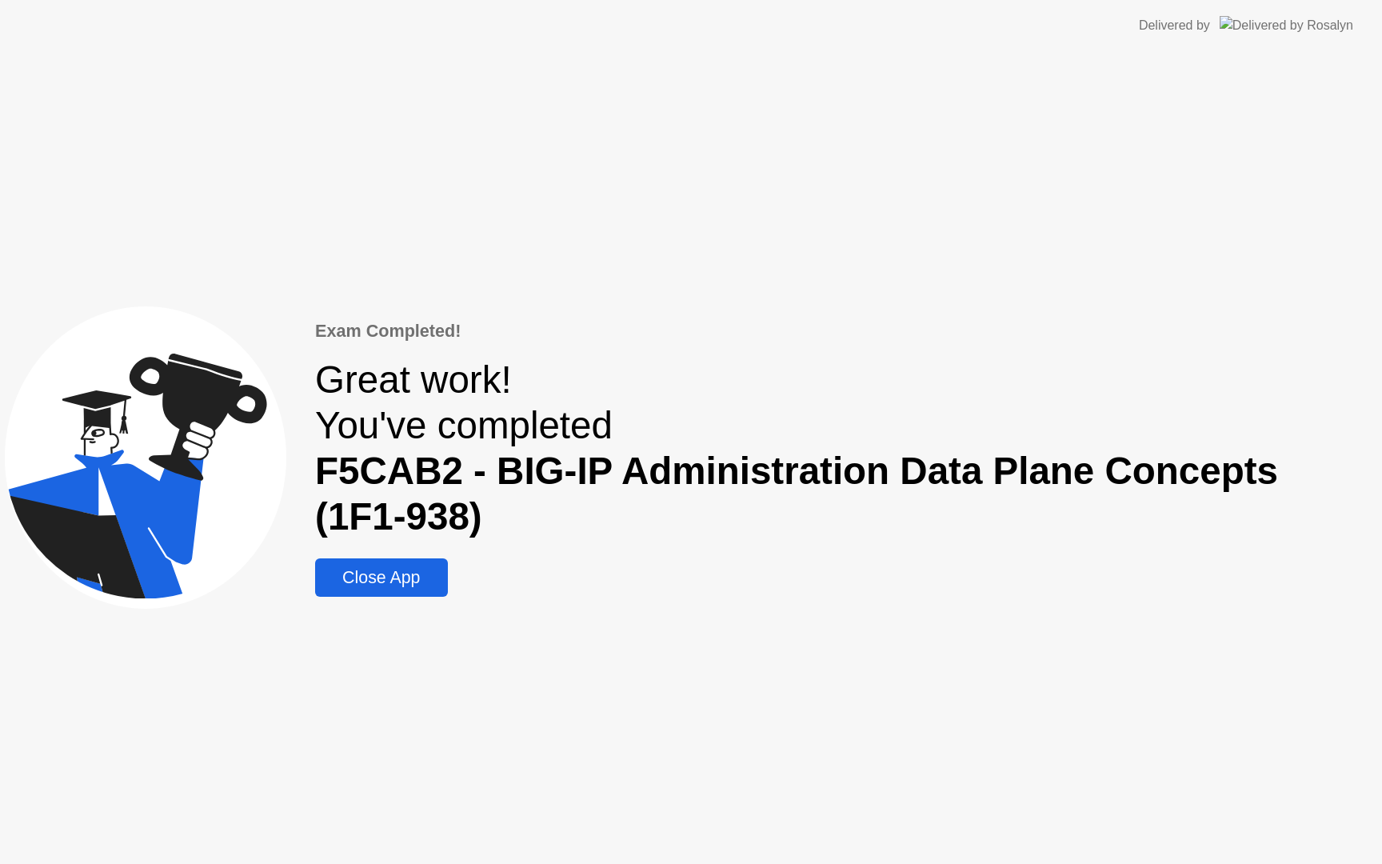
click at [409, 579] on div "Close App" at bounding box center [381, 578] width 122 height 20
